Goal: Check status

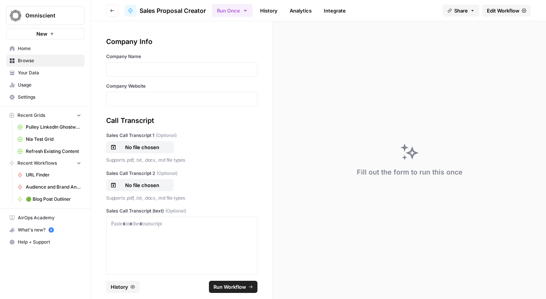
click at [269, 9] on link "History" at bounding box center [268, 11] width 27 height 12
click at [266, 11] on link "History" at bounding box center [268, 11] width 27 height 12
